Goal: Task Accomplishment & Management: Manage account settings

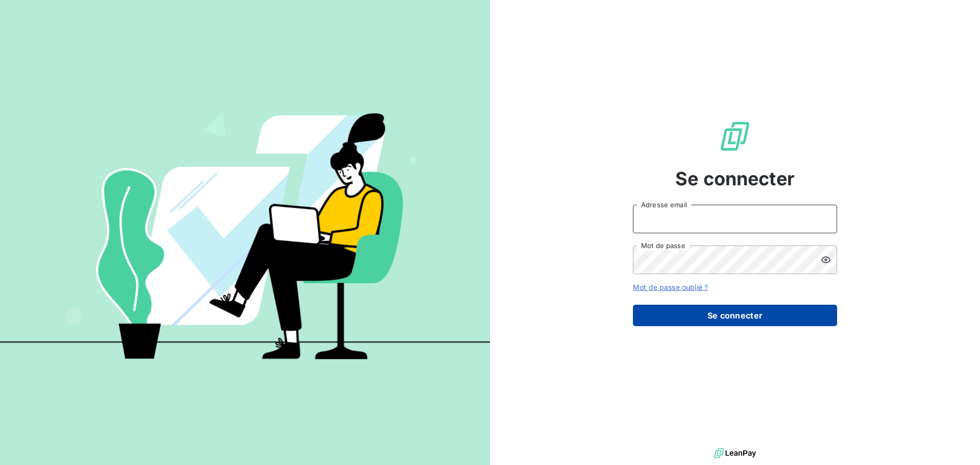
type input "[EMAIL_ADDRESS][DOMAIN_NAME]"
click at [745, 319] on button "Se connecter" at bounding box center [735, 315] width 204 height 21
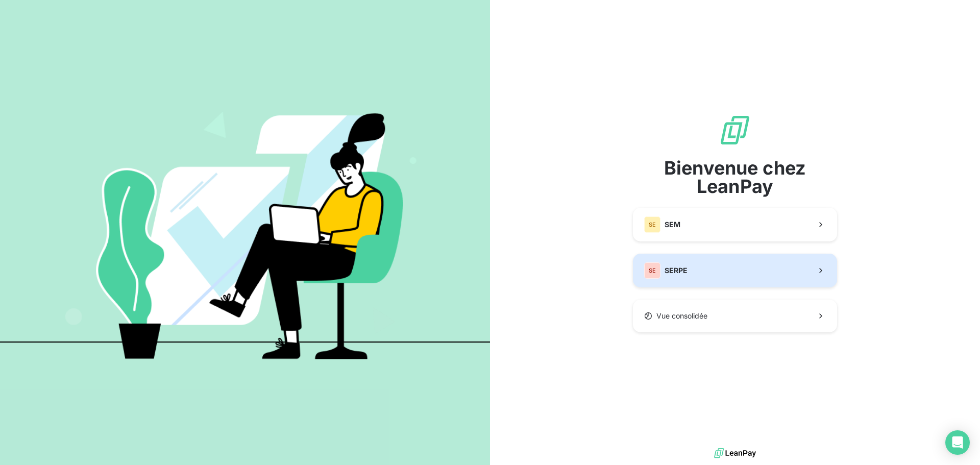
click at [727, 273] on button "SE SERPE" at bounding box center [735, 271] width 204 height 34
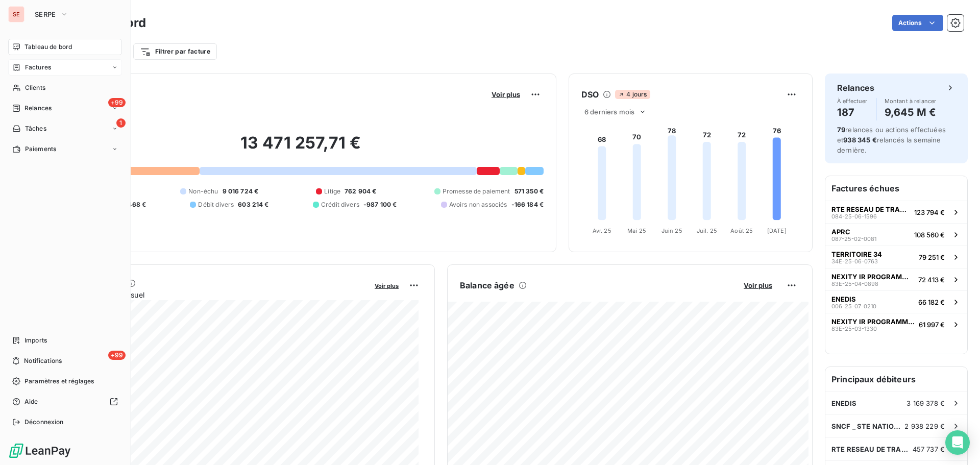
click at [52, 69] on div "Factures" at bounding box center [65, 67] width 114 height 16
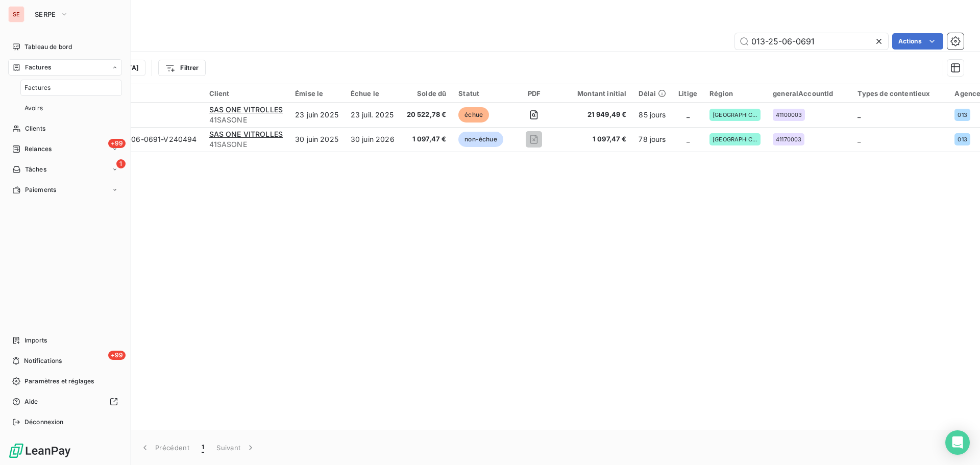
click at [51, 86] on div "Factures" at bounding box center [71, 88] width 102 height 16
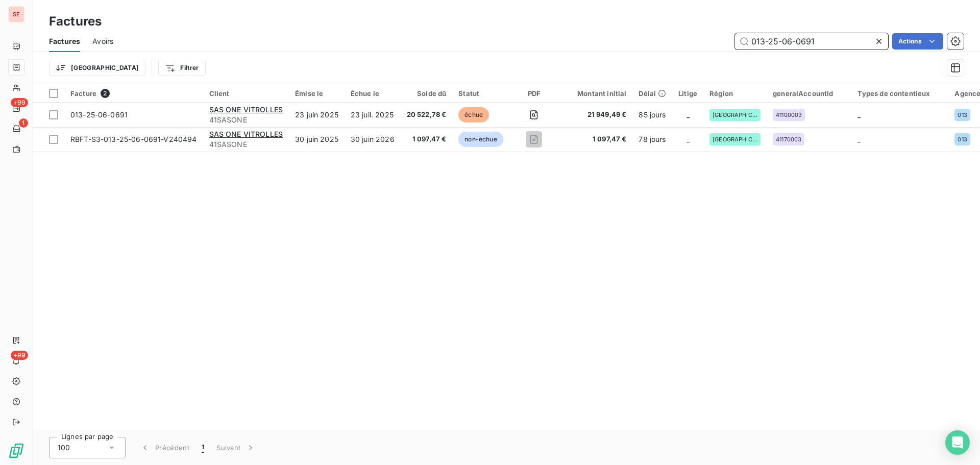
drag, startPoint x: 839, startPoint y: 37, endPoint x: 622, endPoint y: 27, distance: 216.7
click at [622, 27] on div "Factures Factures Avoirs 013-25-06-0691 Actions Trier Filtrer" at bounding box center [506, 42] width 947 height 84
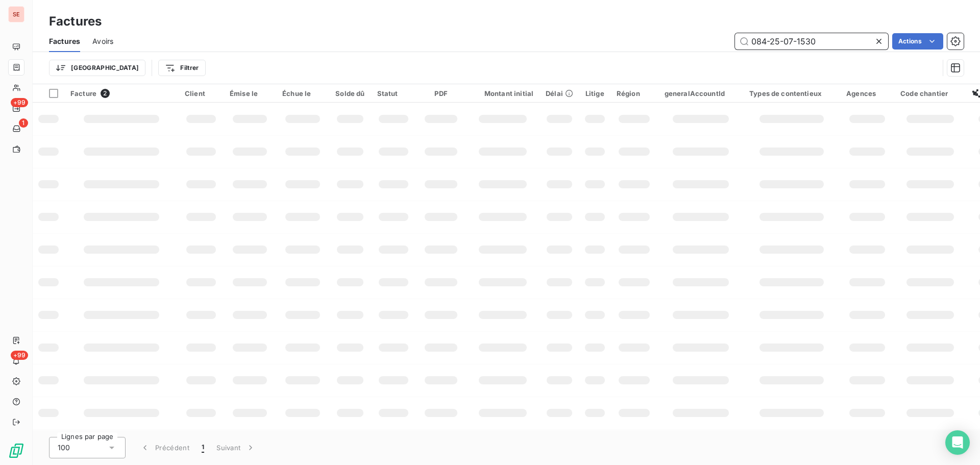
type input "084-25-07-1530"
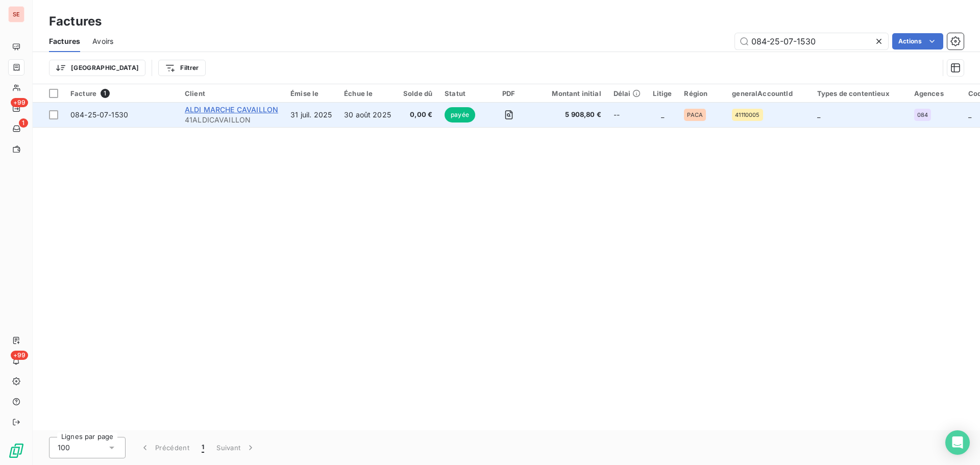
click at [230, 109] on span "ALDI MARCHE CAVAILLON" at bounding box center [231, 109] width 93 height 9
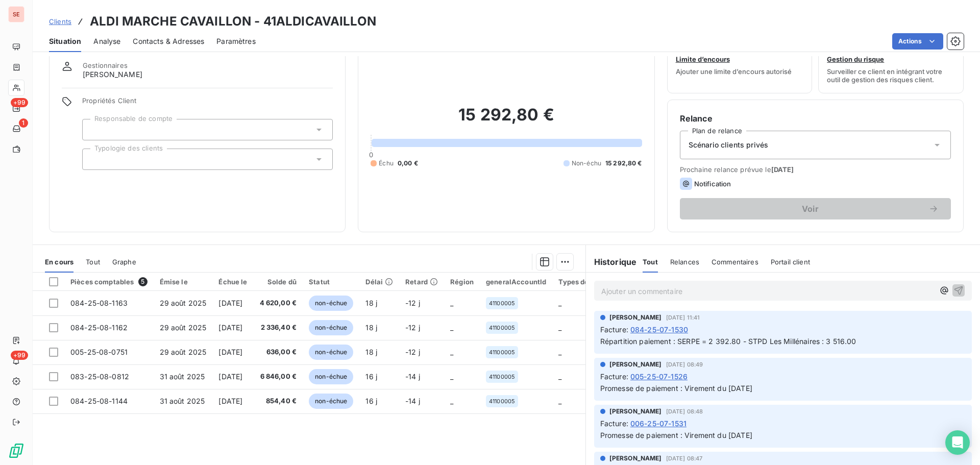
scroll to position [51, 0]
